Goal: Information Seeking & Learning: Learn about a topic

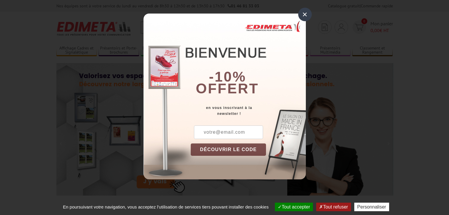
click at [304, 16] on div "×" at bounding box center [305, 15] width 14 height 14
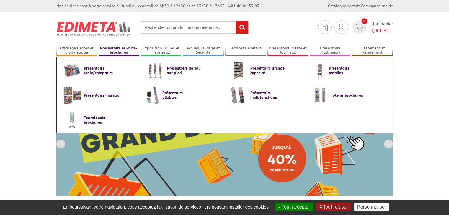
click at [110, 49] on link "Présentoirs et Porte-brochures" at bounding box center [119, 51] width 41 height 10
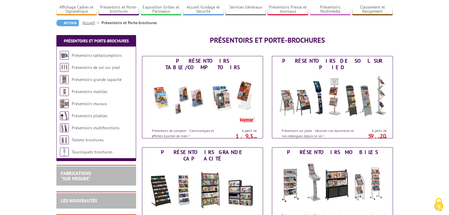
scroll to position [59, 0]
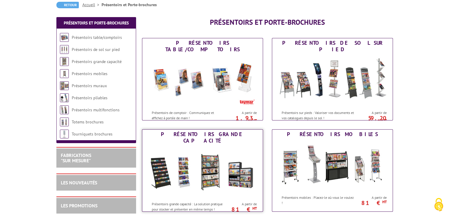
click at [174, 161] on img at bounding box center [202, 172] width 109 height 53
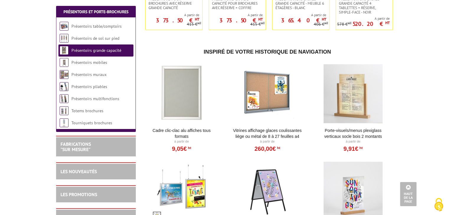
scroll to position [354, 0]
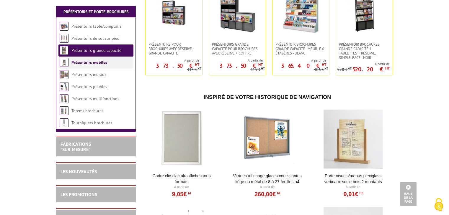
click at [93, 60] on link "Présentoirs mobiles" at bounding box center [89, 62] width 36 height 5
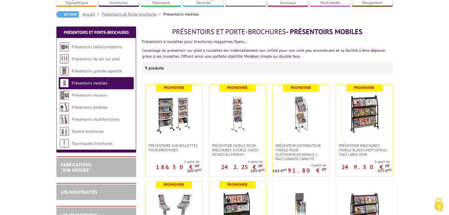
scroll to position [59, 0]
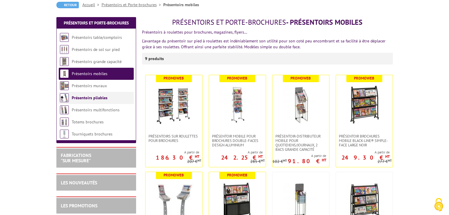
click at [93, 101] on li "Présentoirs pliables" at bounding box center [96, 98] width 75 height 12
click at [91, 99] on link "Présentoirs pliables" at bounding box center [90, 97] width 36 height 5
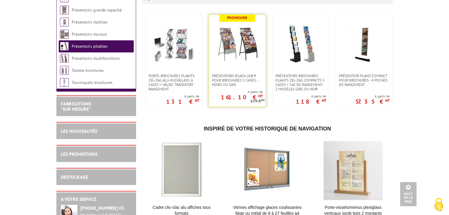
scroll to position [59, 0]
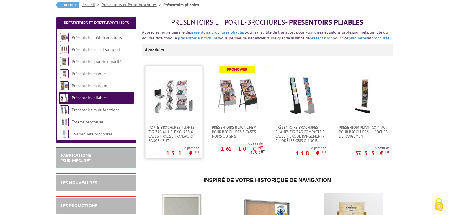
click at [176, 112] on img at bounding box center [173, 95] width 41 height 41
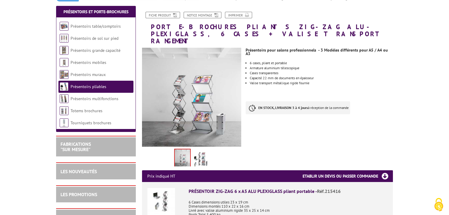
scroll to position [89, 0]
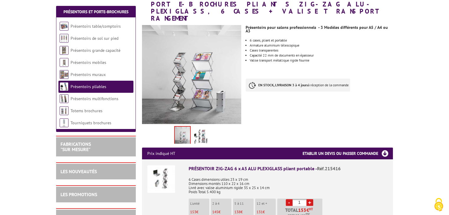
click at [155, 180] on img at bounding box center [161, 180] width 28 height 28
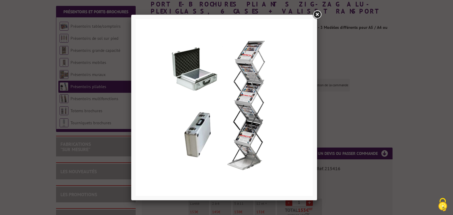
click at [315, 15] on link at bounding box center [317, 14] width 11 height 11
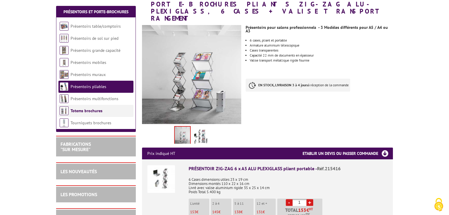
click at [87, 111] on link "Totems brochures" at bounding box center [87, 110] width 32 height 5
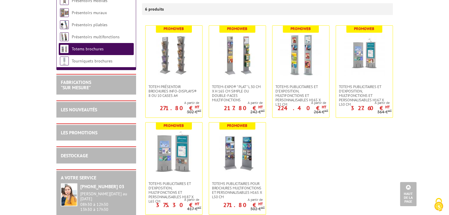
scroll to position [118, 0]
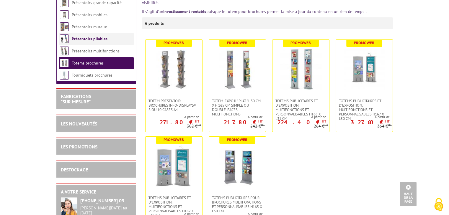
click at [81, 38] on link "Présentoirs pliables" at bounding box center [90, 38] width 36 height 5
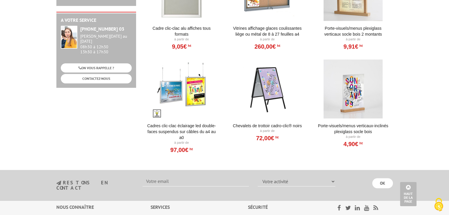
scroll to position [354, 0]
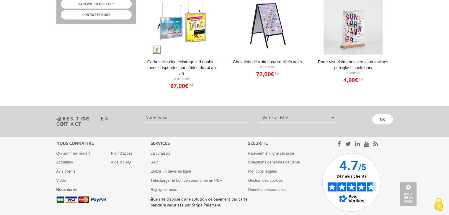
click at [275, 58] on li "Chevalets de trottoir Cadro-Clic® Noirs À partir de 72,00€ HT" at bounding box center [266, 36] width 73 height 83
click at [274, 60] on link "Chevalets de trottoir Cadro-Clic® Noirs" at bounding box center [267, 62] width 73 height 6
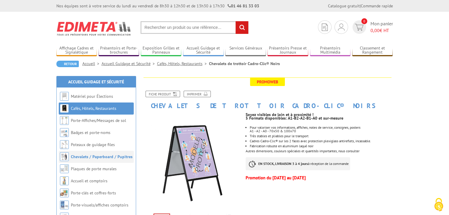
click at [104, 158] on link "Chevalets / Paperboard / Pupitres" at bounding box center [102, 156] width 62 height 5
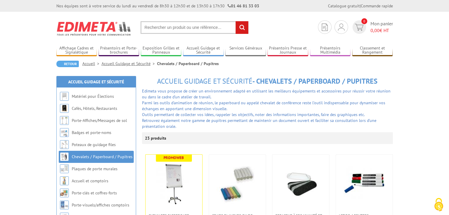
scroll to position [59, 0]
